Goal: Task Accomplishment & Management: Manage account settings

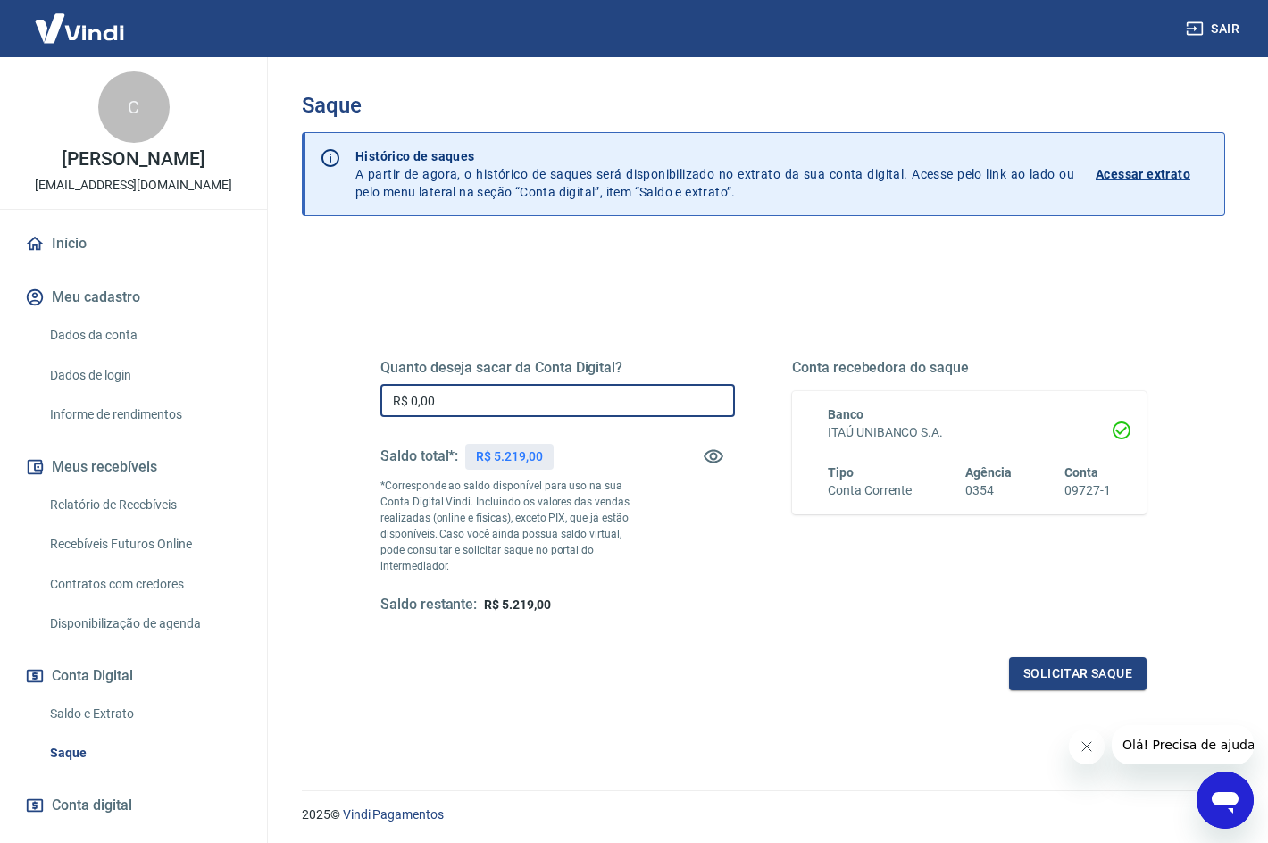
click at [494, 407] on input "R$ 0,00" at bounding box center [558, 400] width 355 height 33
type input "R$ 5.190,00"
click at [1092, 660] on button "Solicitar saque" at bounding box center [1078, 673] width 138 height 33
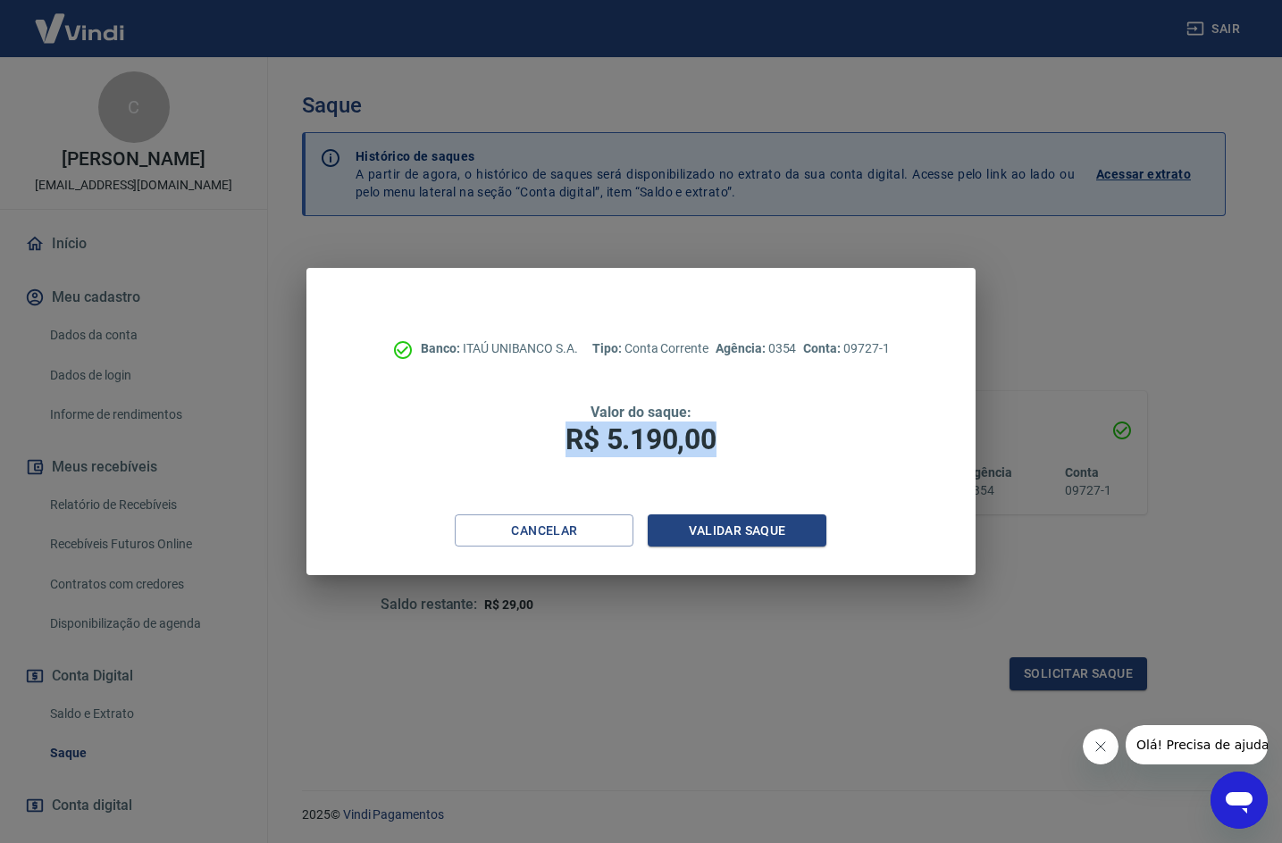
drag, startPoint x: 706, startPoint y: 447, endPoint x: 559, endPoint y: 446, distance: 146.5
click at [559, 446] on h1 "R$ 5.190,00" at bounding box center [640, 440] width 525 height 36
copy span "R$ 5.190,00"
click at [766, 533] on button "Validar saque" at bounding box center [737, 531] width 179 height 33
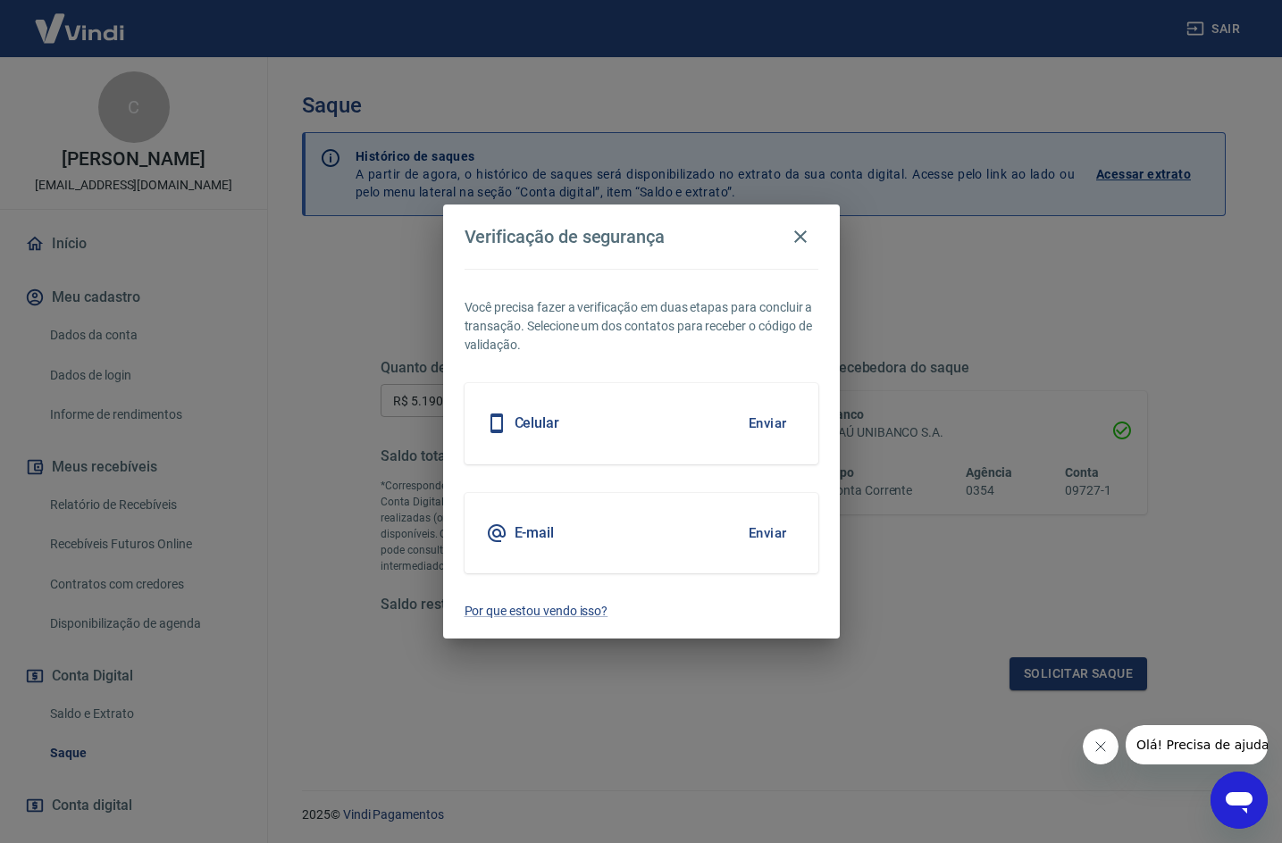
drag, startPoint x: 771, startPoint y: 420, endPoint x: 604, endPoint y: 486, distance: 179.6
click at [604, 486] on div "Você precisa fazer a verificação em duas etapas para concluir a transação. Sele…" at bounding box center [641, 454] width 397 height 370
click at [755, 527] on button "Enviar" at bounding box center [768, 534] width 58 height 38
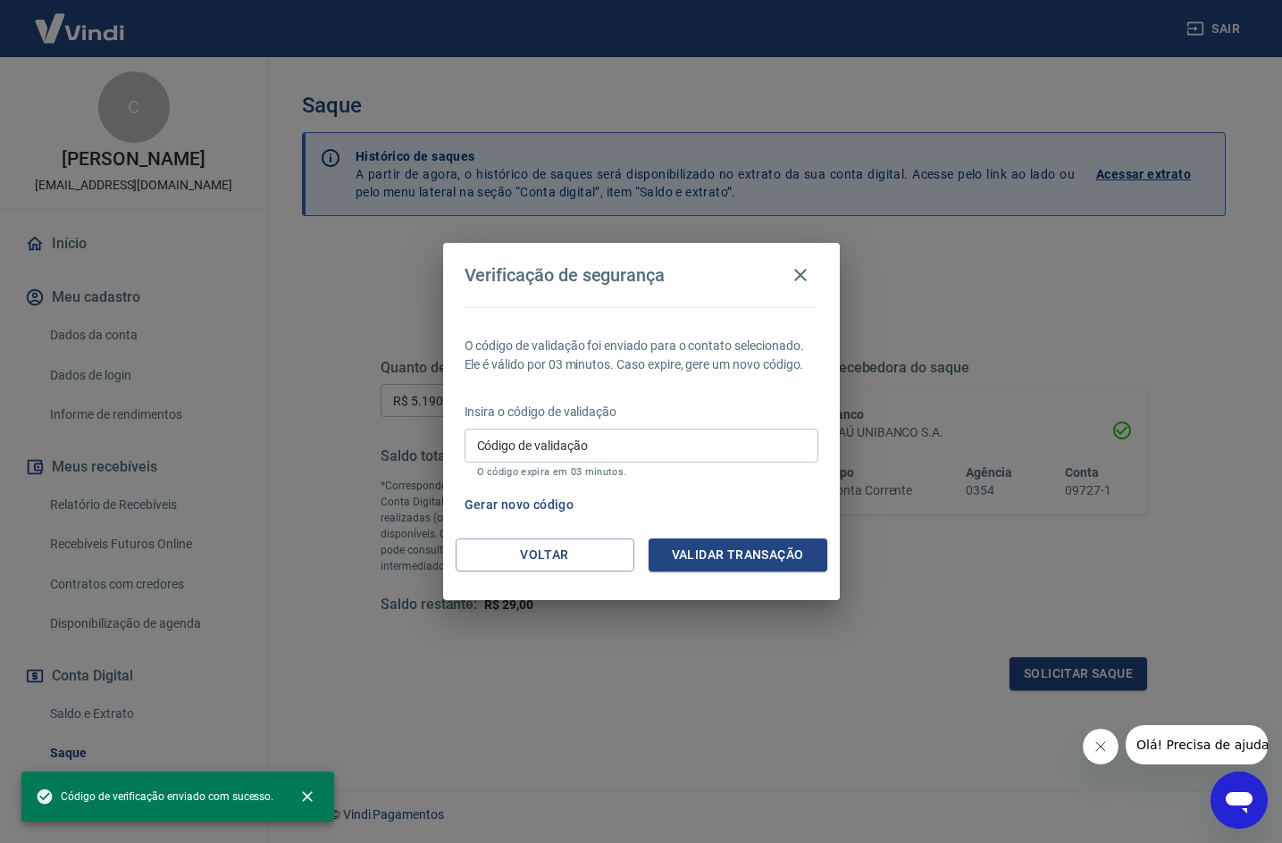
click at [674, 452] on input "Código de validação" at bounding box center [642, 445] width 354 height 33
paste input "553024"
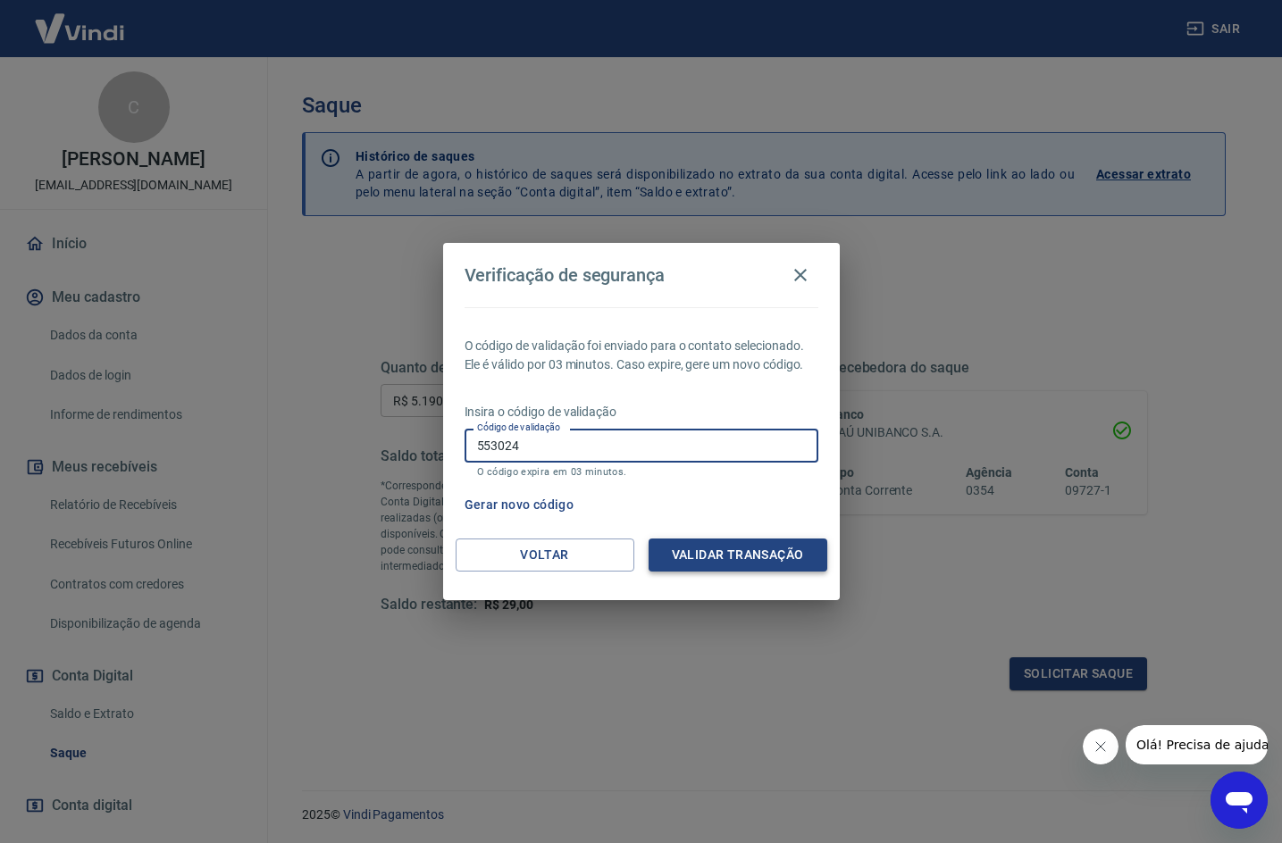
type input "553024"
click at [741, 552] on button "Validar transação" at bounding box center [738, 555] width 179 height 33
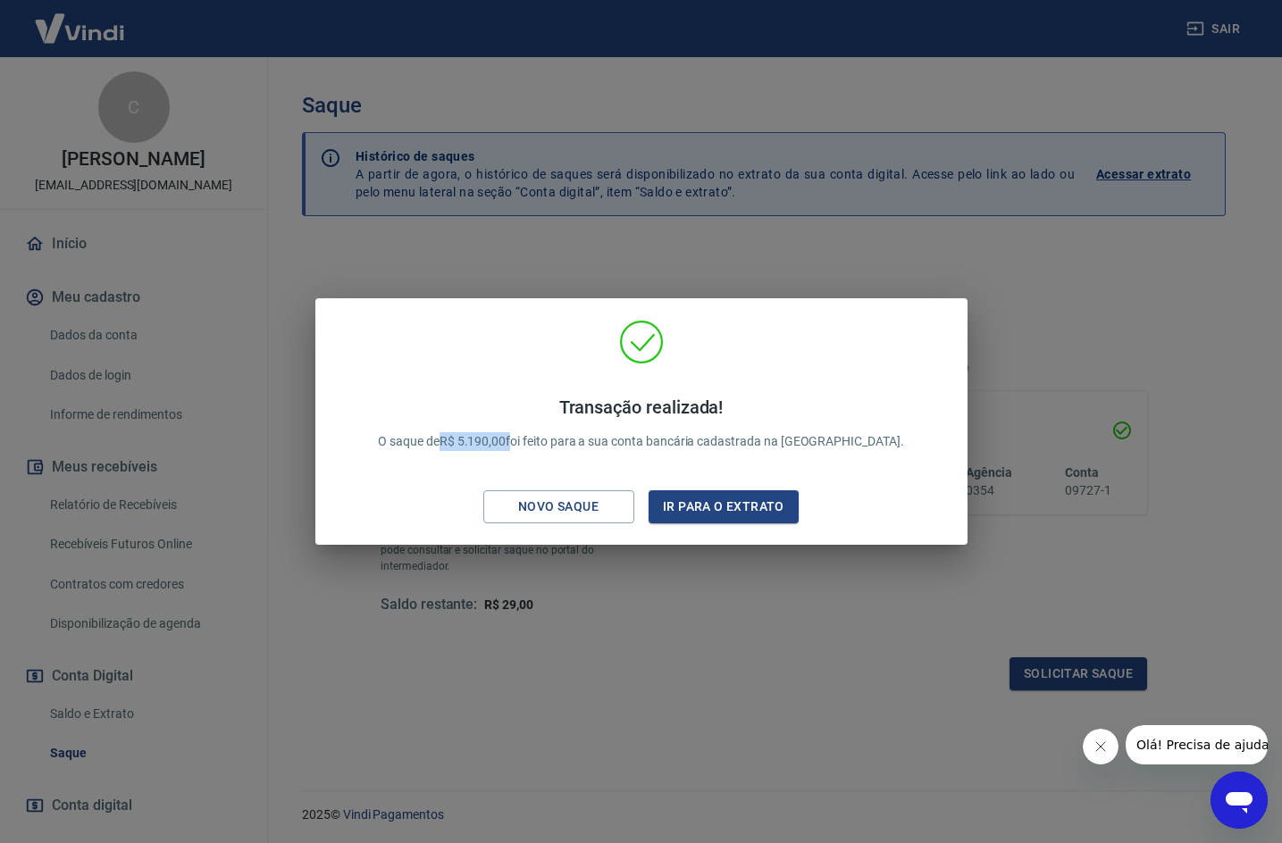
drag, startPoint x: 556, startPoint y: 439, endPoint x: 487, endPoint y: 443, distance: 68.9
click at [487, 443] on p "Transação realizada! O saque de R$ 5.190,00 foi feito para a sua conta bancária…" at bounding box center [641, 424] width 526 height 54
copy p "R$ 5.190,00"
click at [683, 506] on button "Ir para o extrato" at bounding box center [724, 506] width 151 height 33
